Goal: Find specific page/section: Find specific page/section

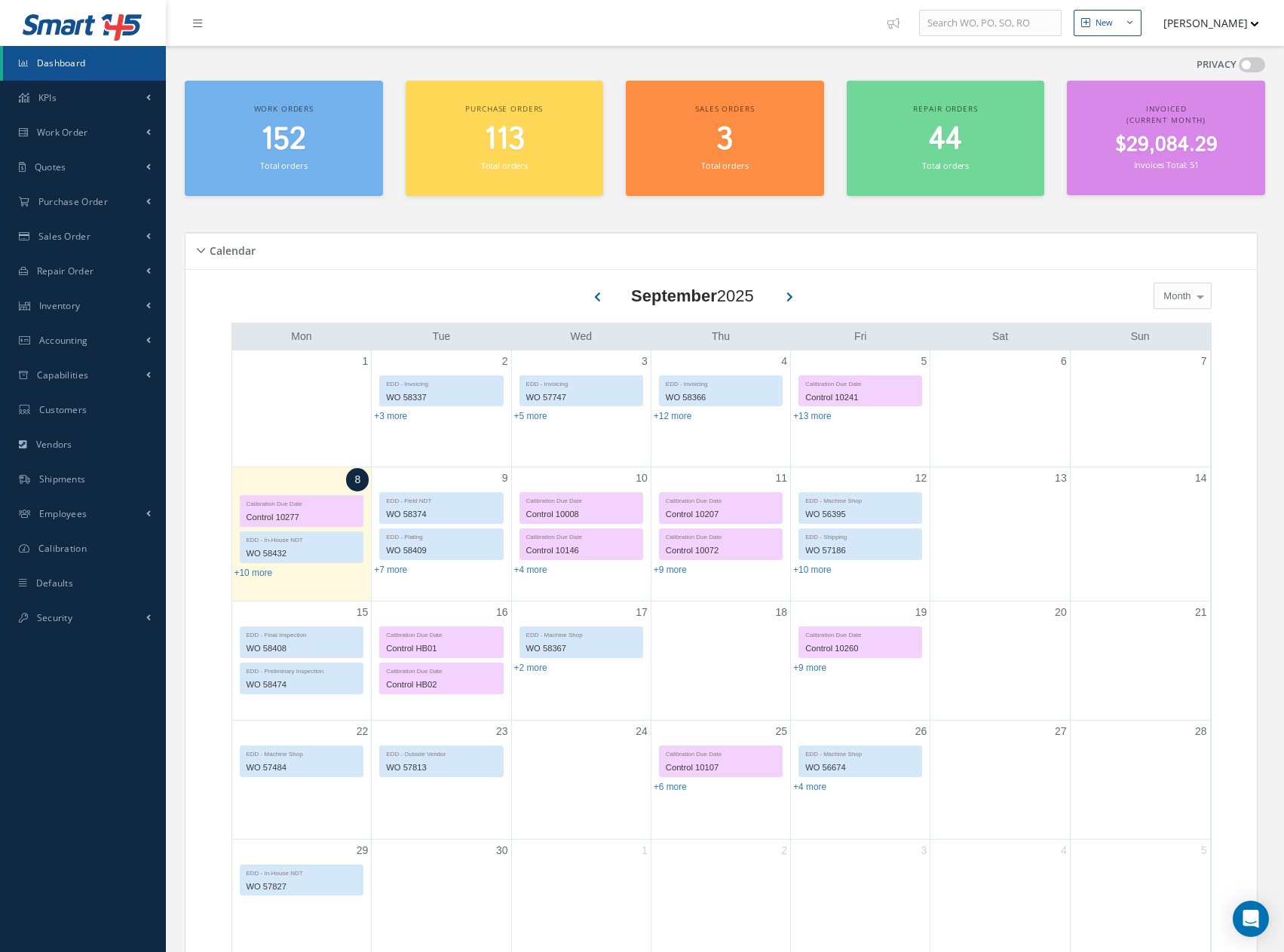
click at [280, 137] on span "152" at bounding box center [283, 140] width 45 height 43
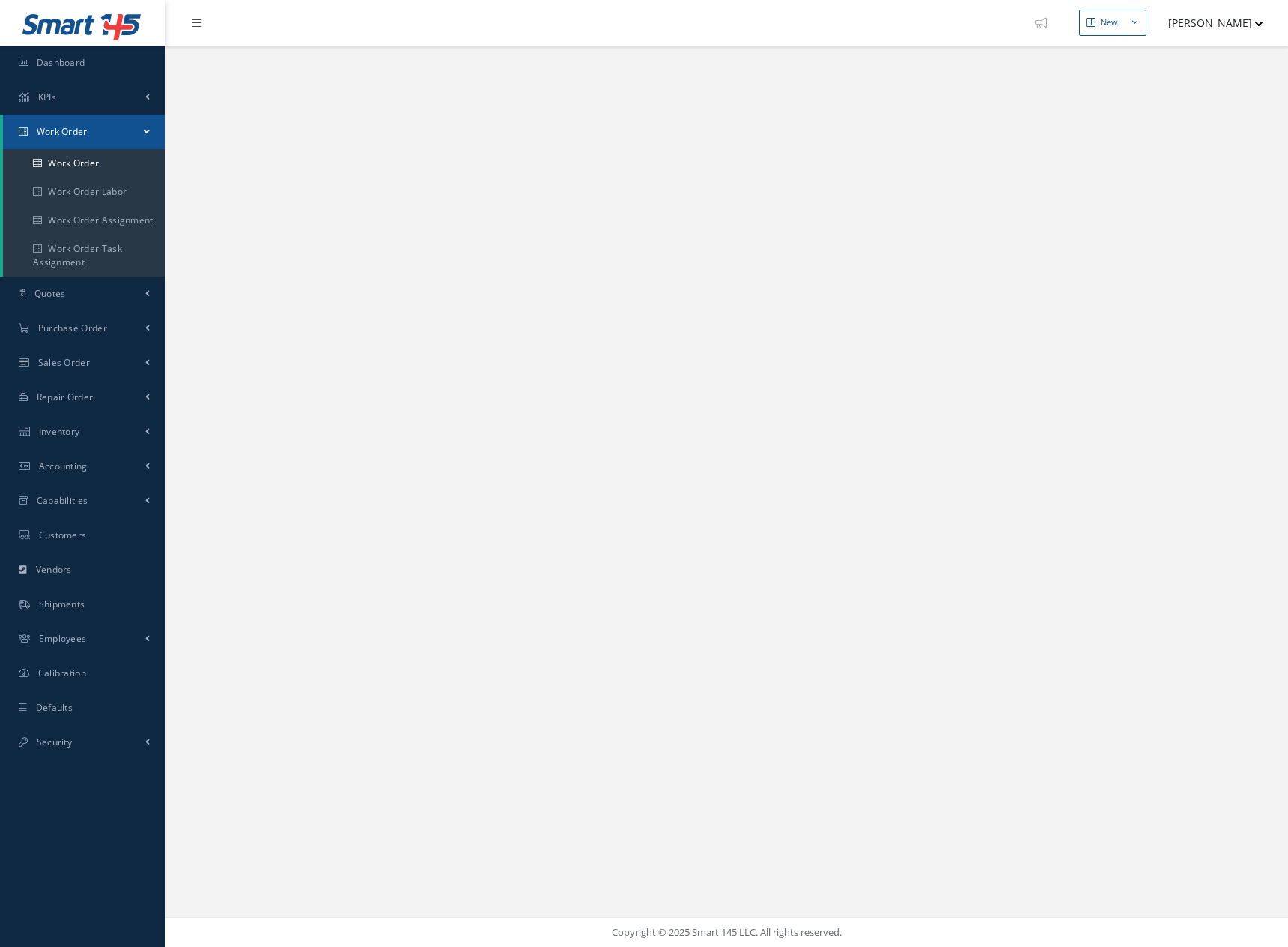
select select "25"
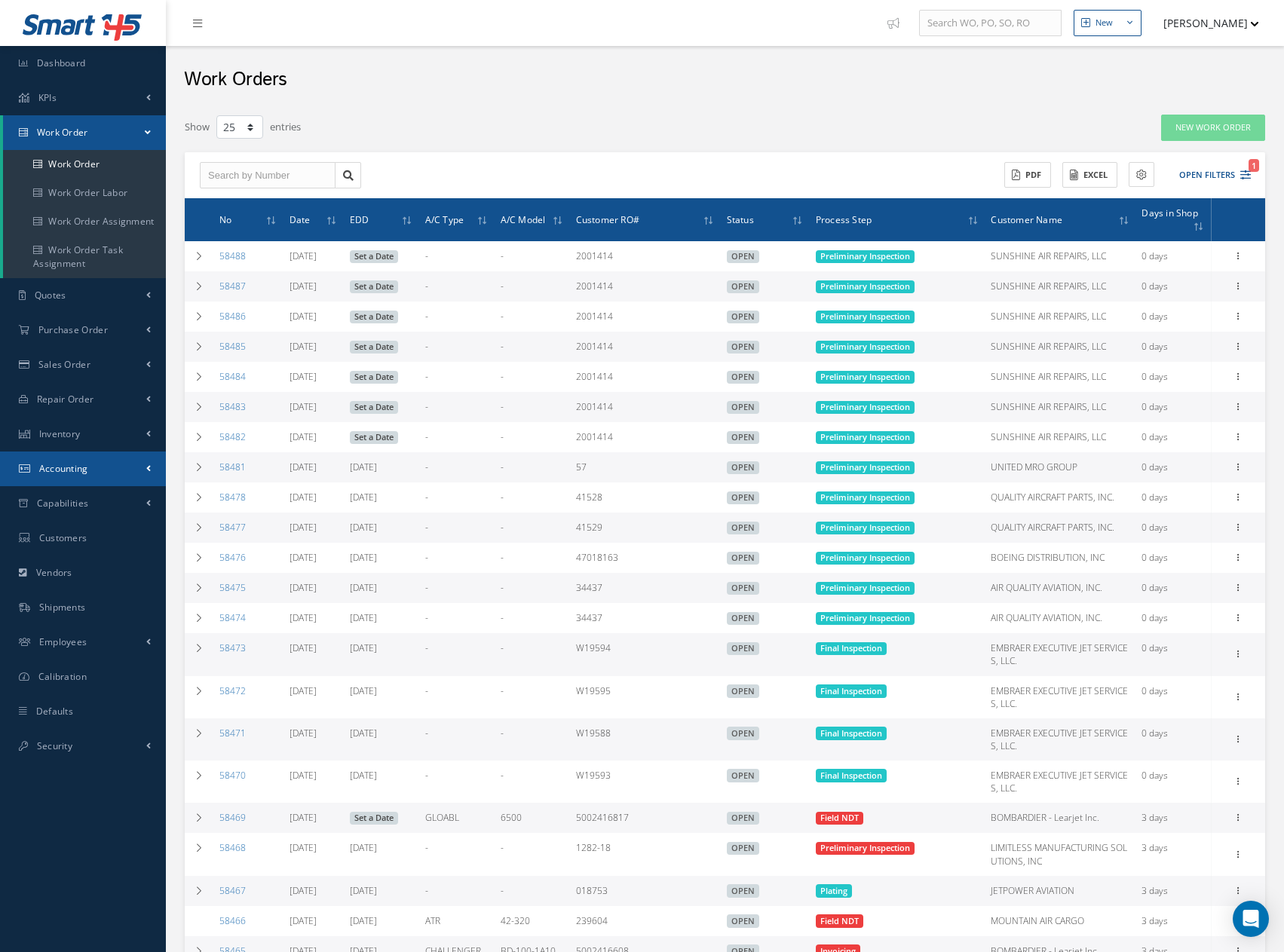
click at [61, 475] on link "Accounting" at bounding box center [83, 468] width 166 height 35
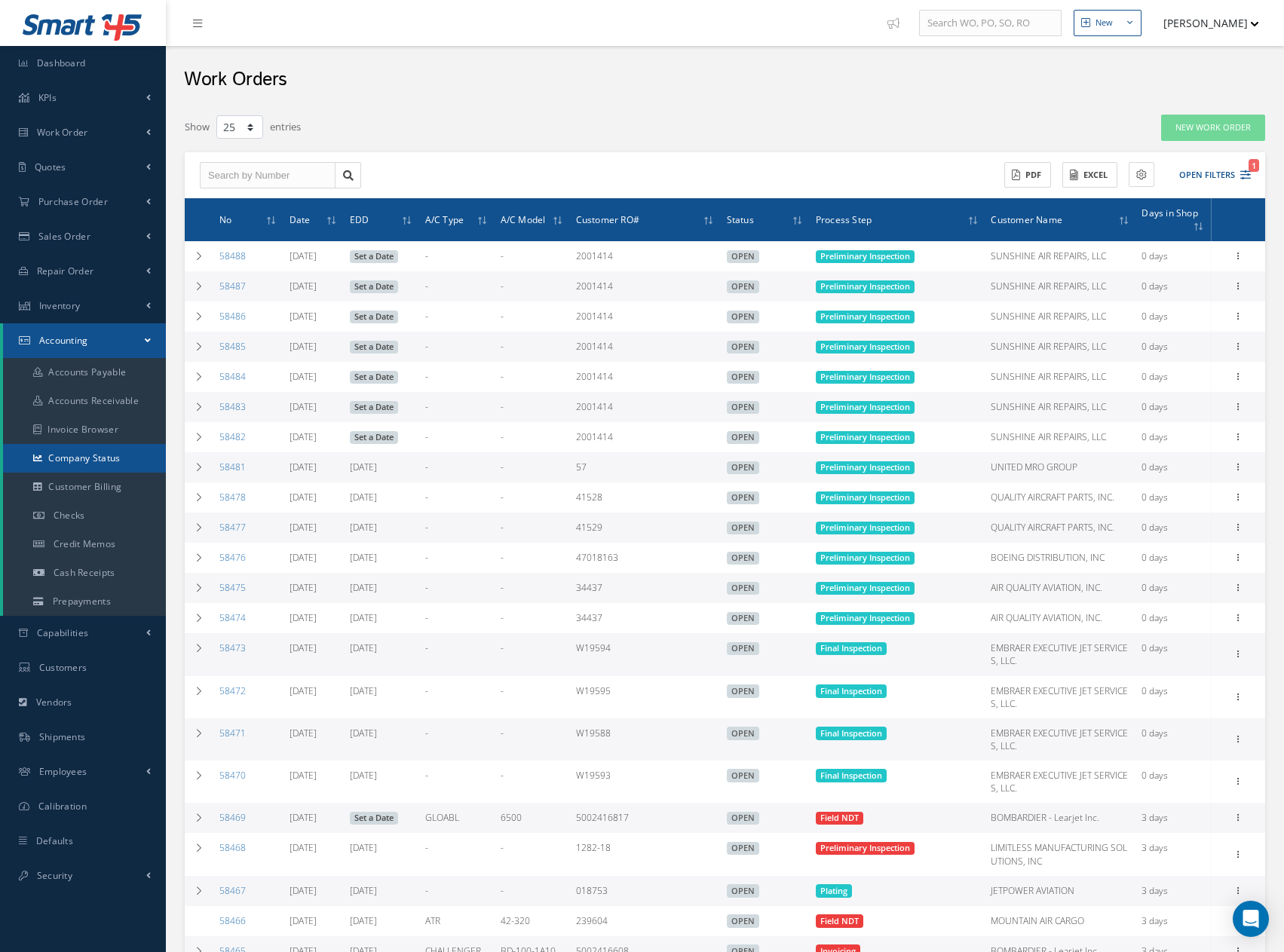
click at [81, 456] on link "Company Status" at bounding box center [84, 458] width 163 height 28
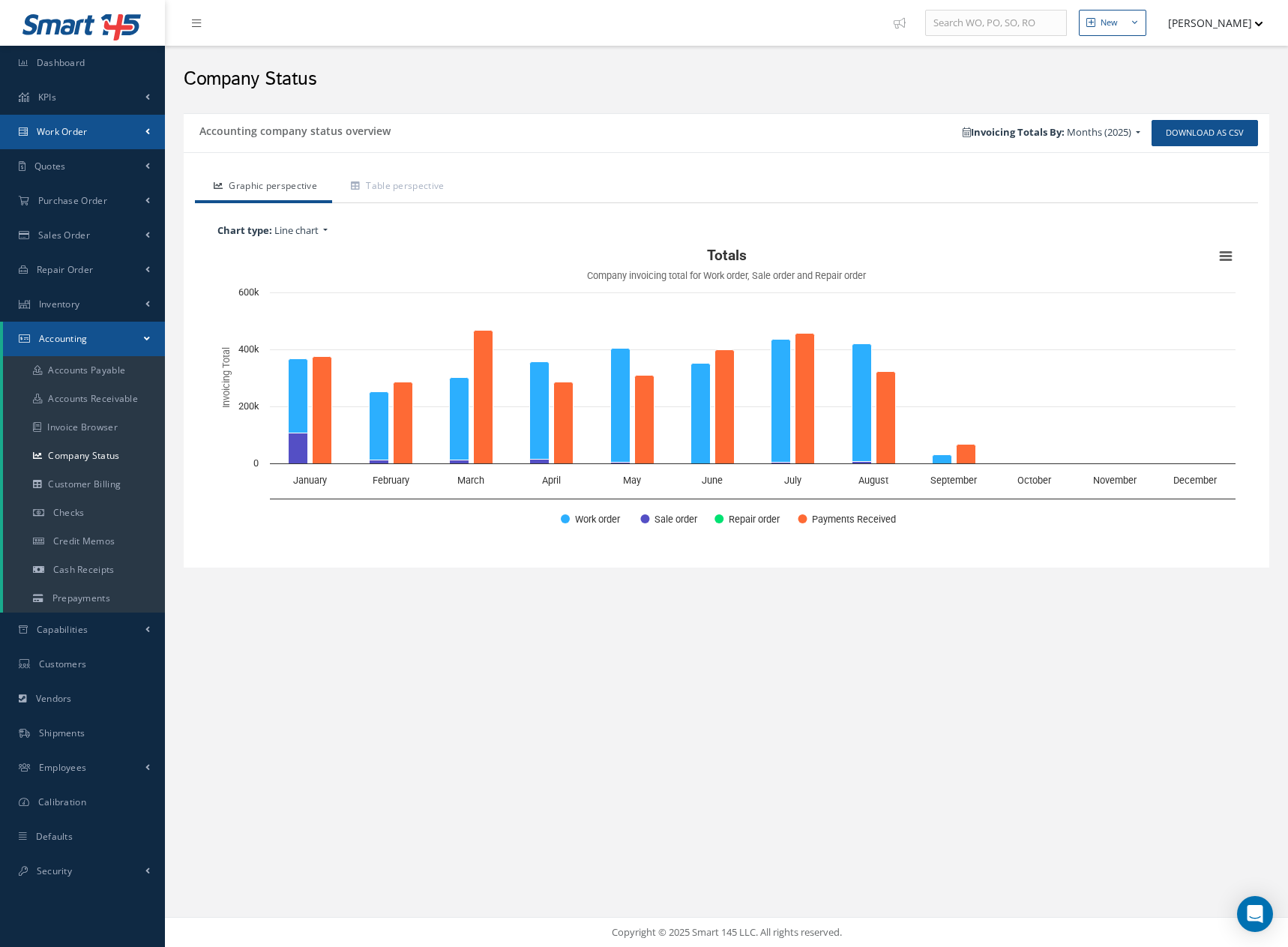
click at [64, 131] on span "Work Order" at bounding box center [63, 132] width 51 height 12
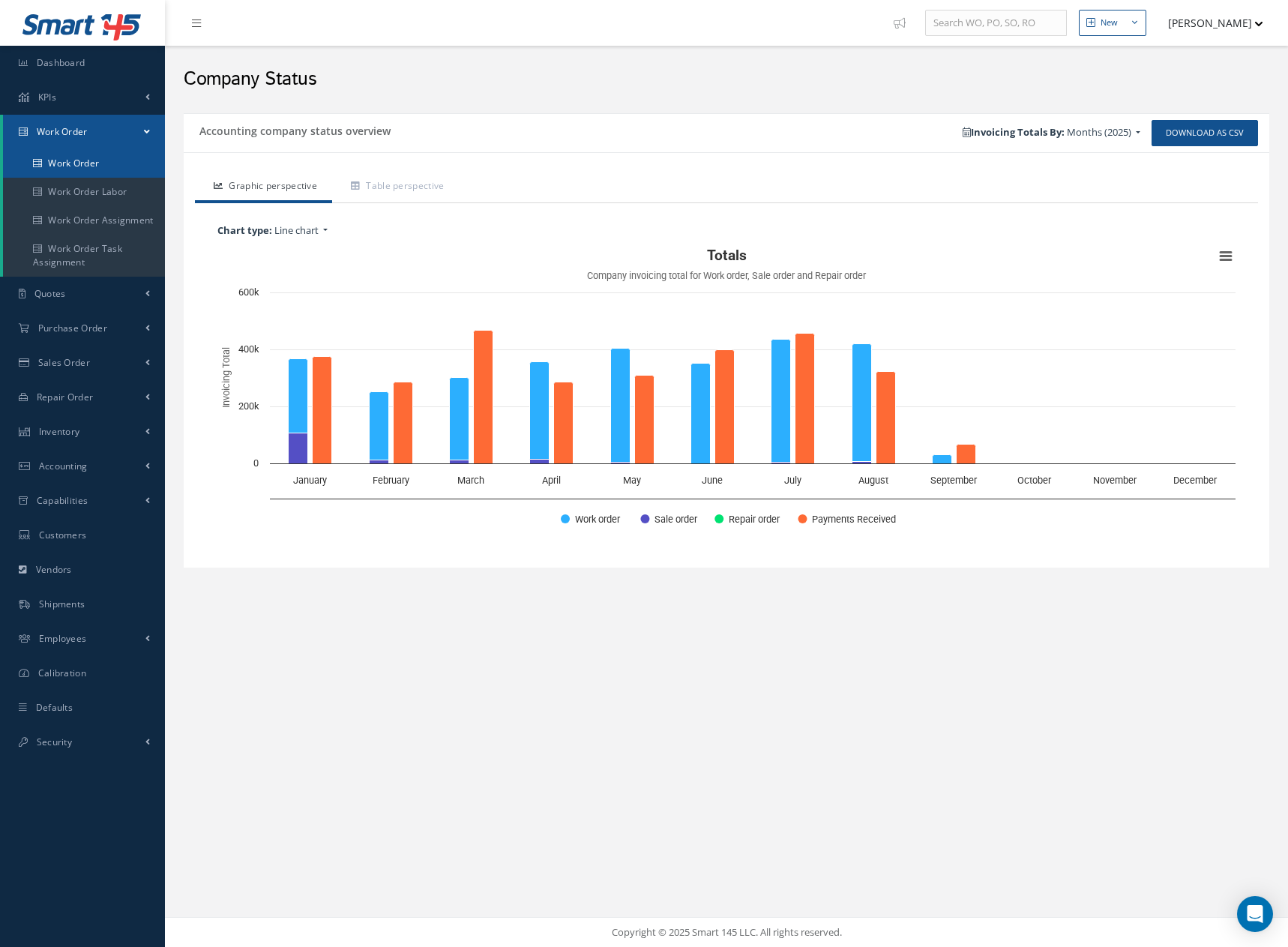
click at [66, 164] on link "Work Order" at bounding box center [83, 164] width 162 height 28
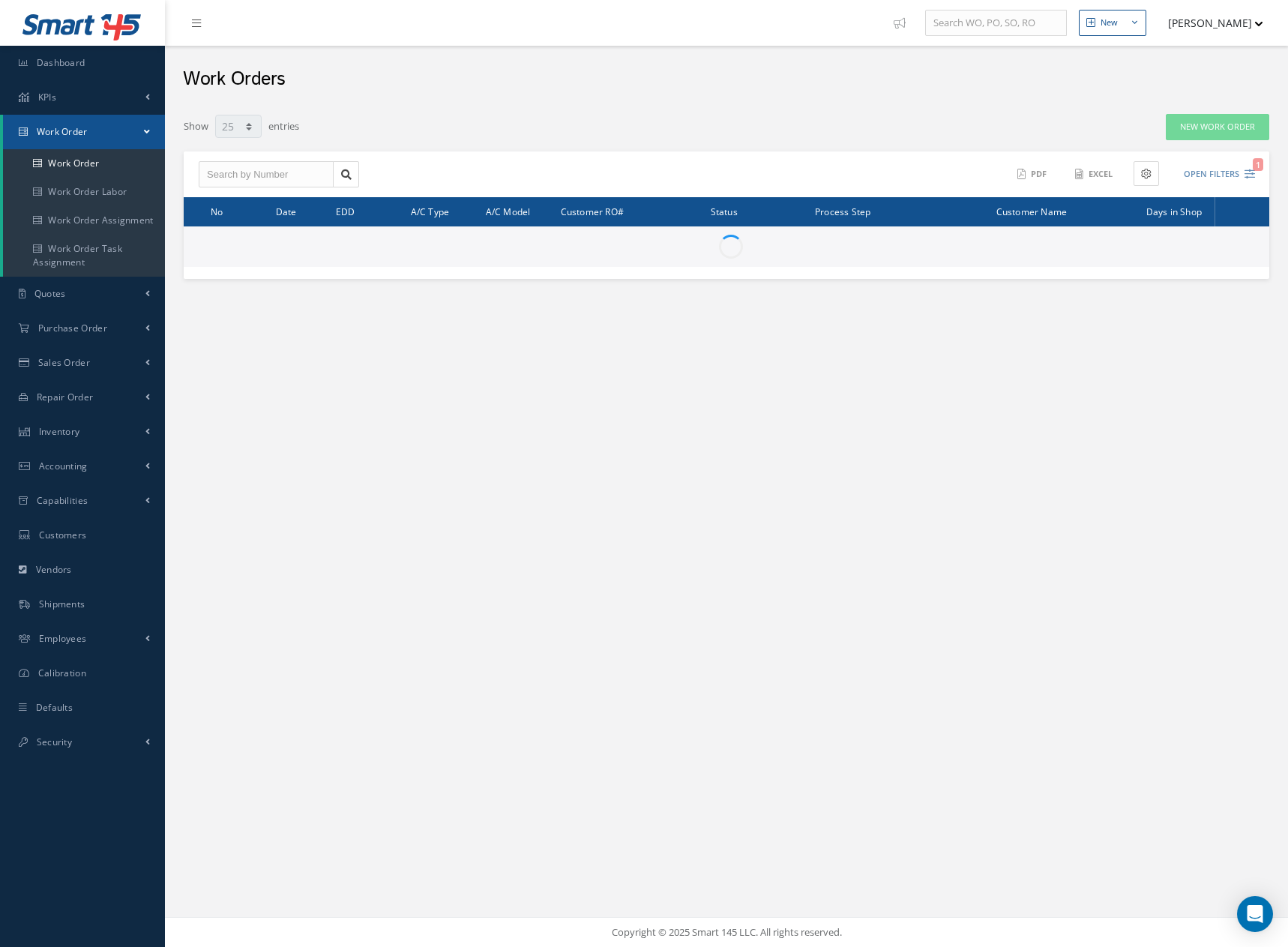
select select "25"
